Goal: Transaction & Acquisition: Obtain resource

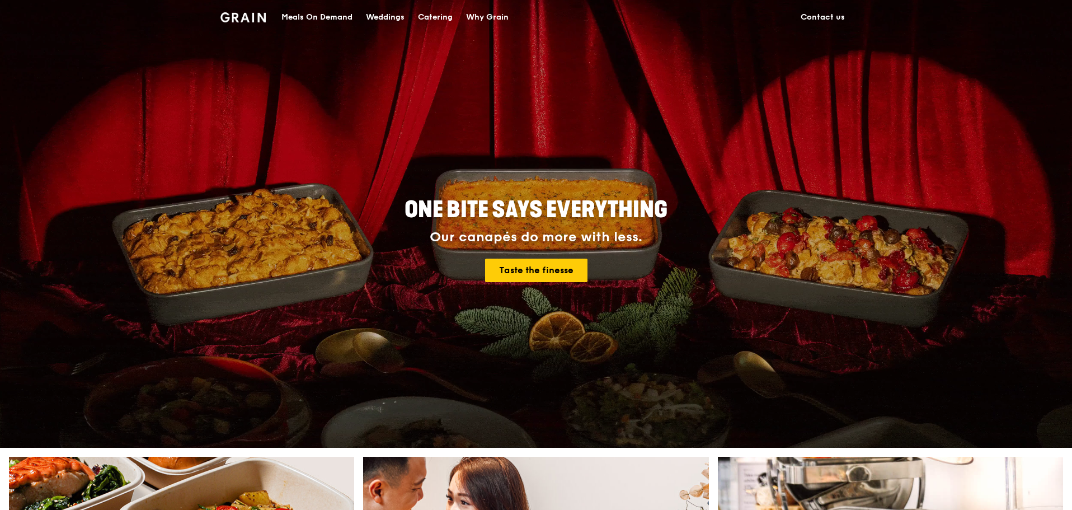
click at [432, 20] on div "Catering" at bounding box center [435, 18] width 35 height 34
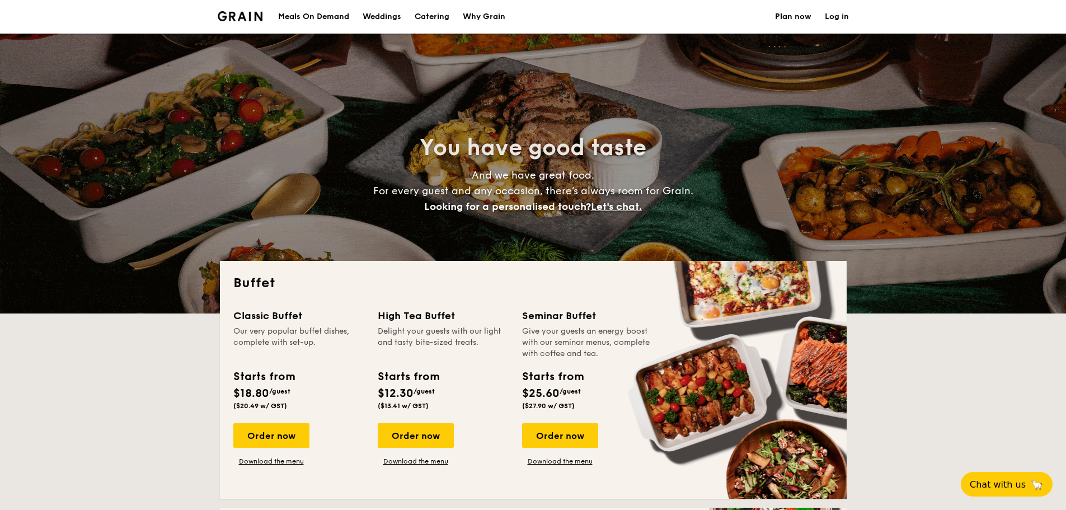
select select
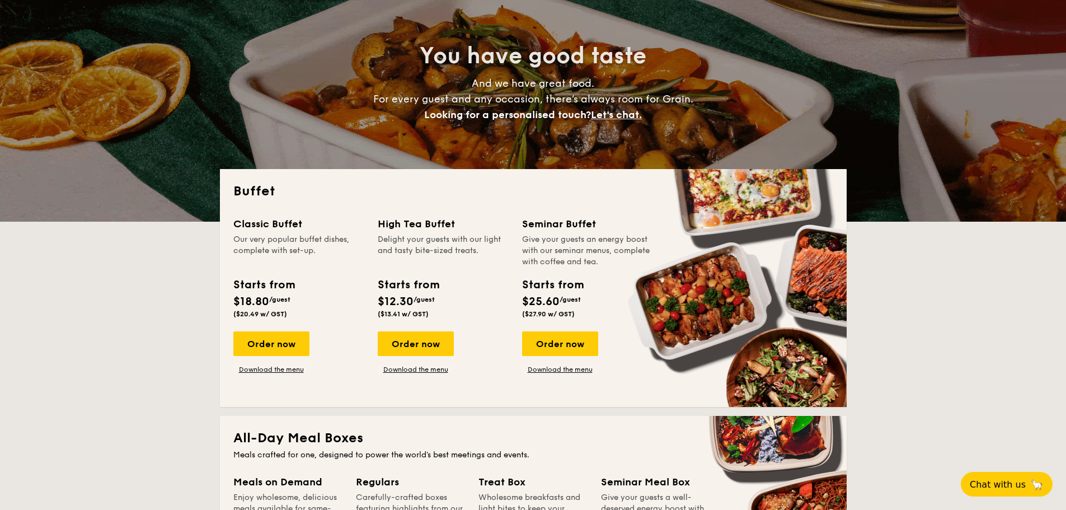
scroll to position [107, 0]
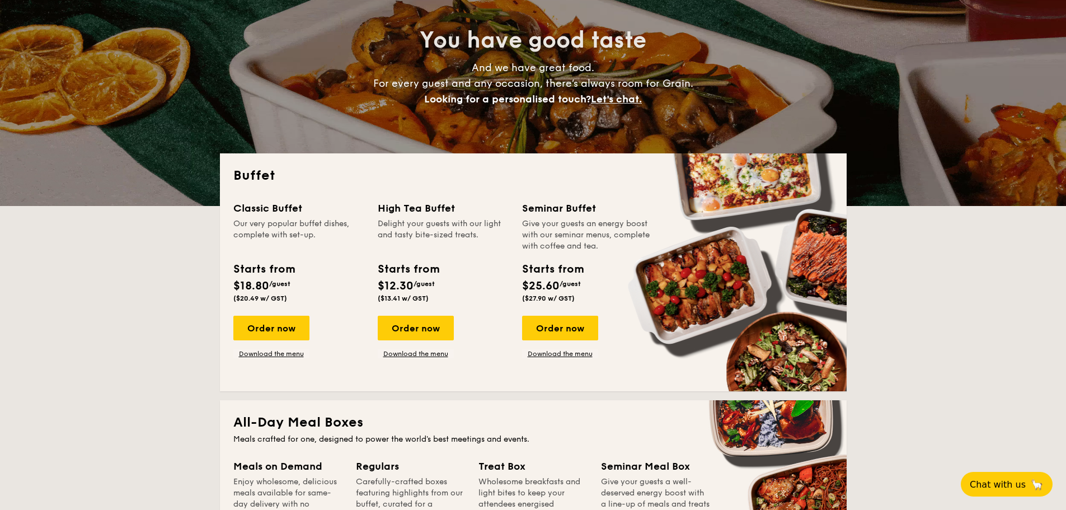
click at [431, 206] on div "High Tea Buffet" at bounding box center [443, 208] width 131 height 16
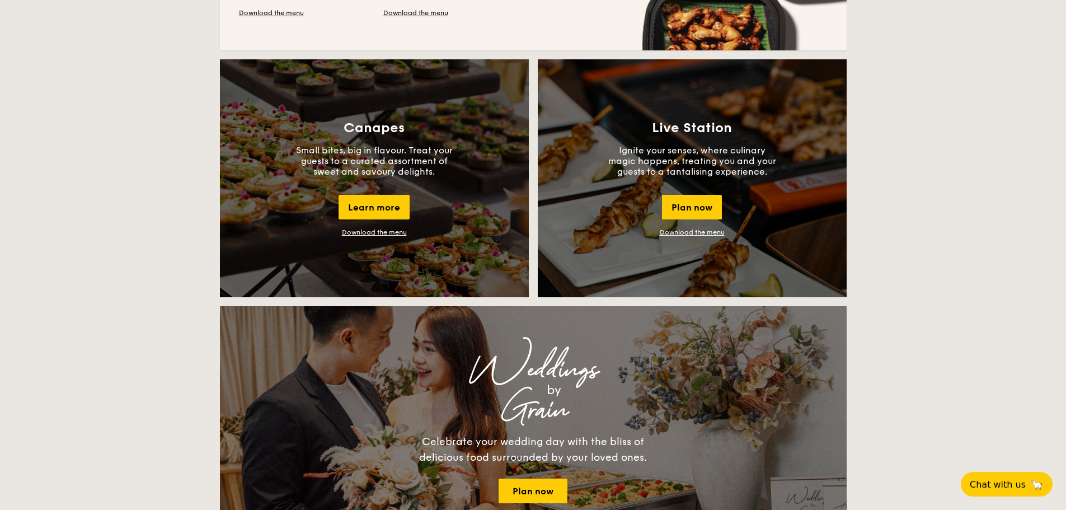
scroll to position [927, 0]
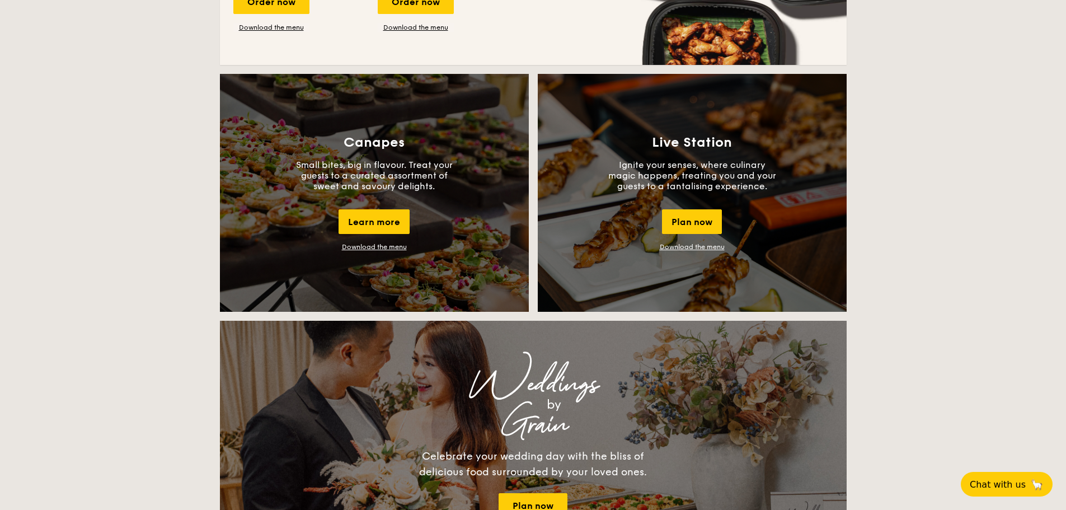
click at [393, 248] on link "Download the menu" at bounding box center [374, 247] width 65 height 8
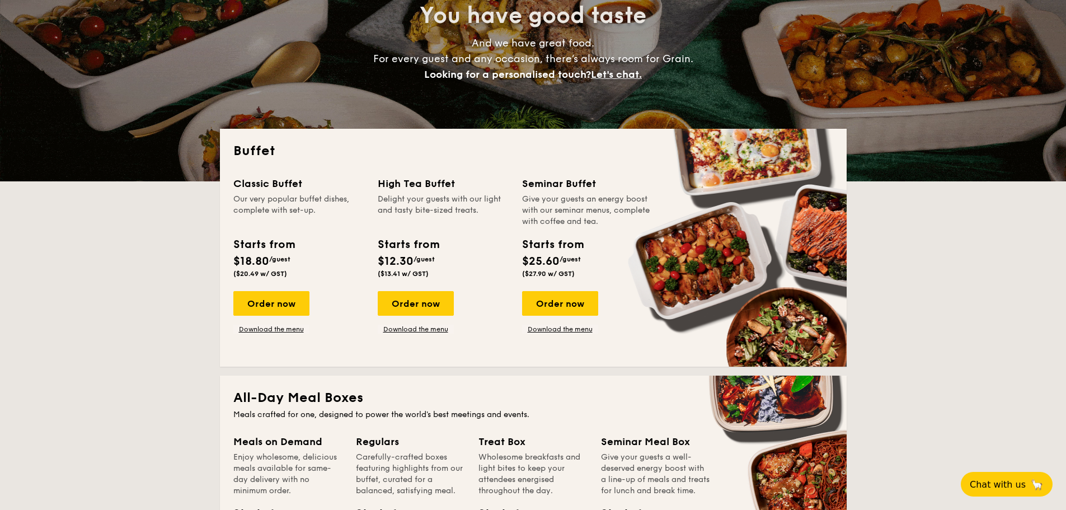
scroll to position [0, 0]
